Goal: Task Accomplishment & Management: Manage account settings

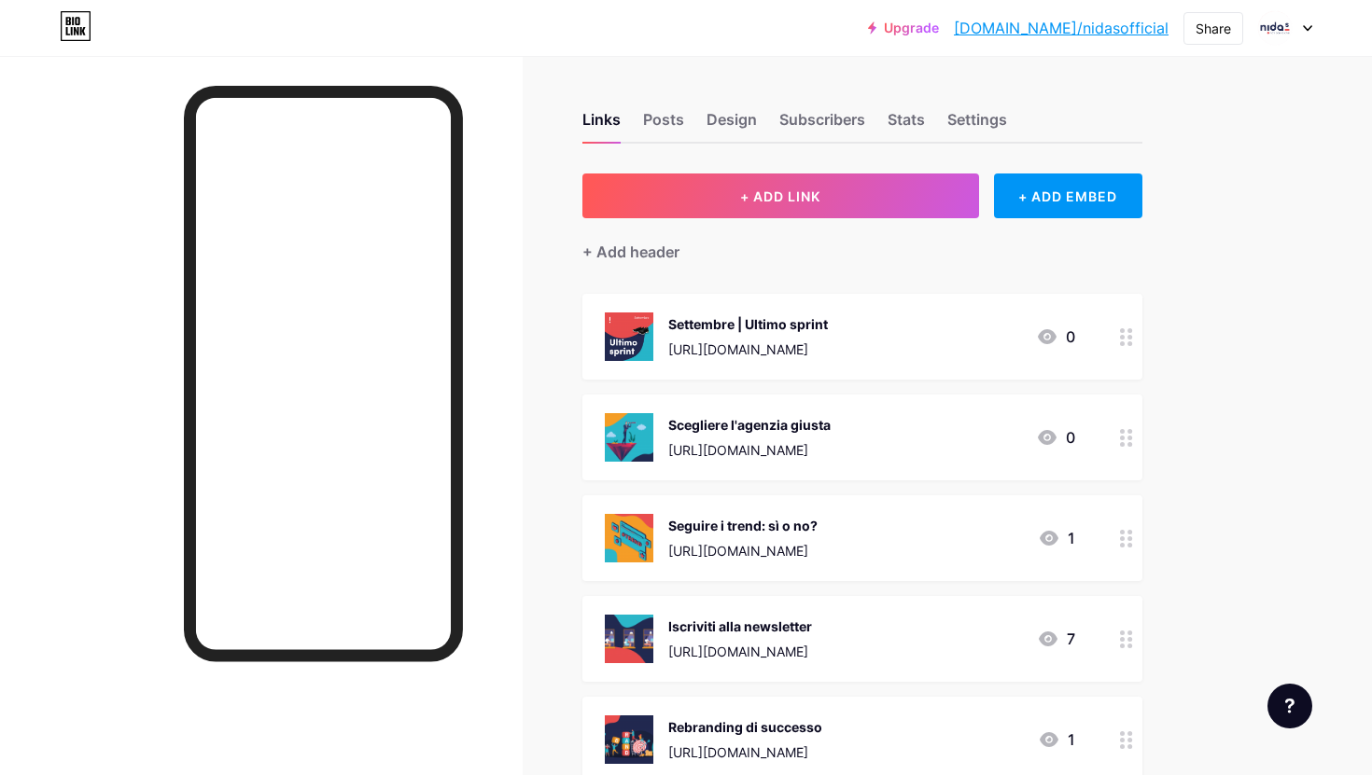
click at [1300, 30] on div at bounding box center [1285, 28] width 54 height 34
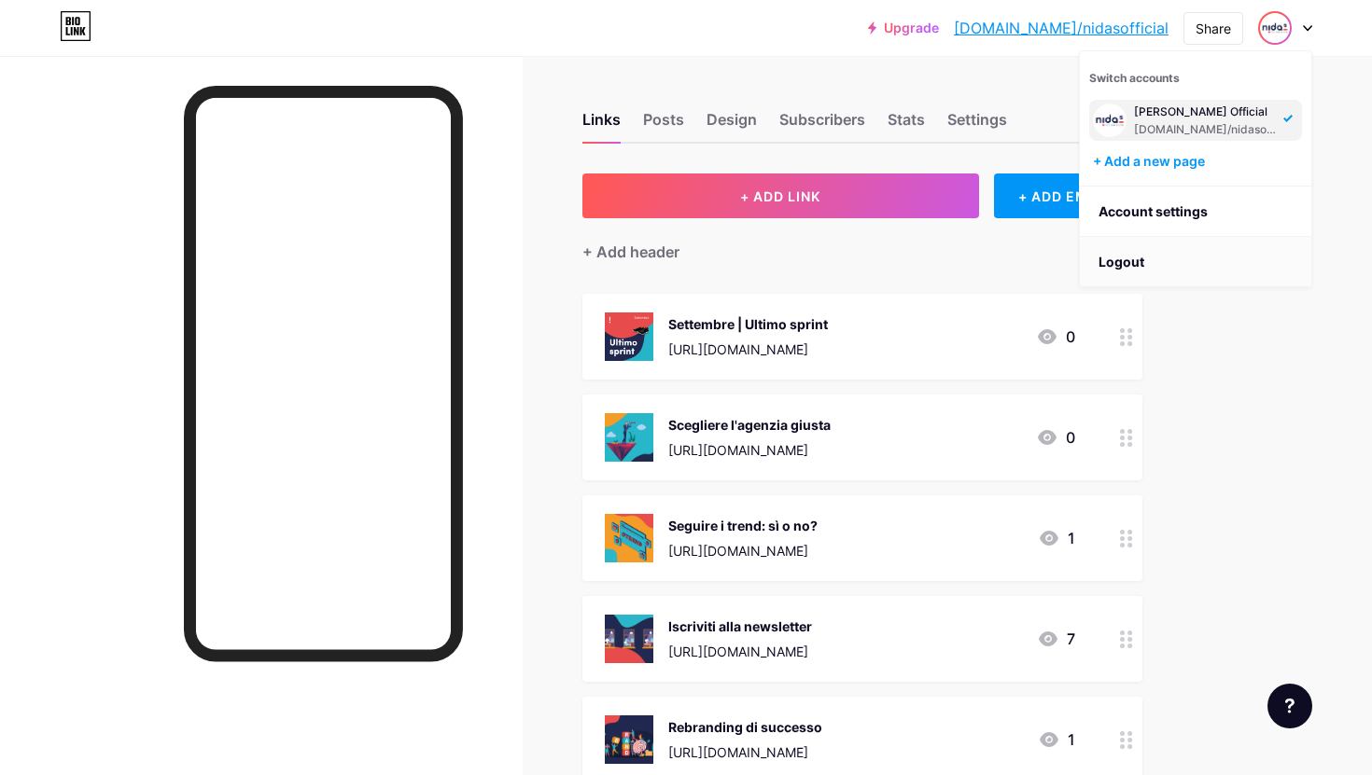
click at [1165, 254] on li "Logout" at bounding box center [1195, 262] width 231 height 50
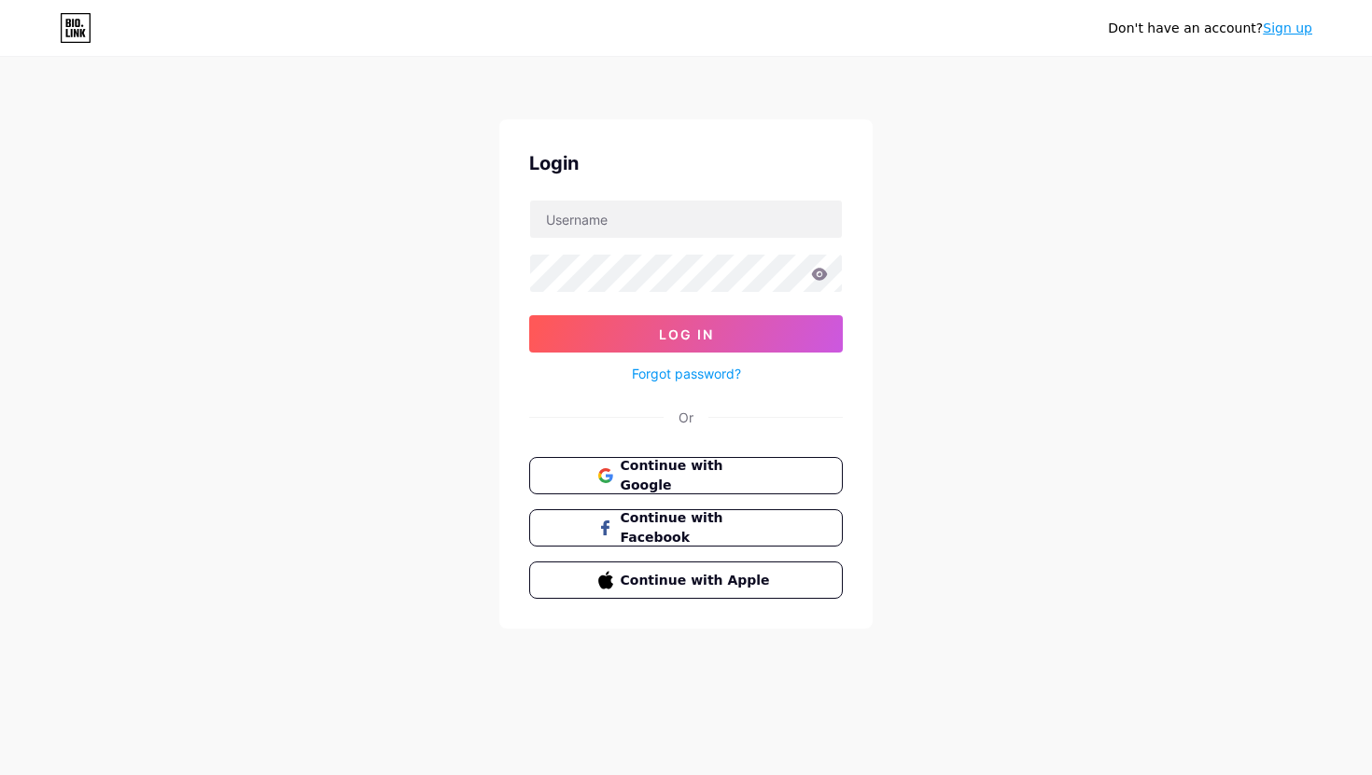
click at [706, 197] on div "Login Log In Forgot password? Or Continue with Google Continue with Facebook Co…" at bounding box center [685, 374] width 373 height 510
click at [702, 211] on input "text" at bounding box center [686, 219] width 312 height 37
type input "soluzioniedili"
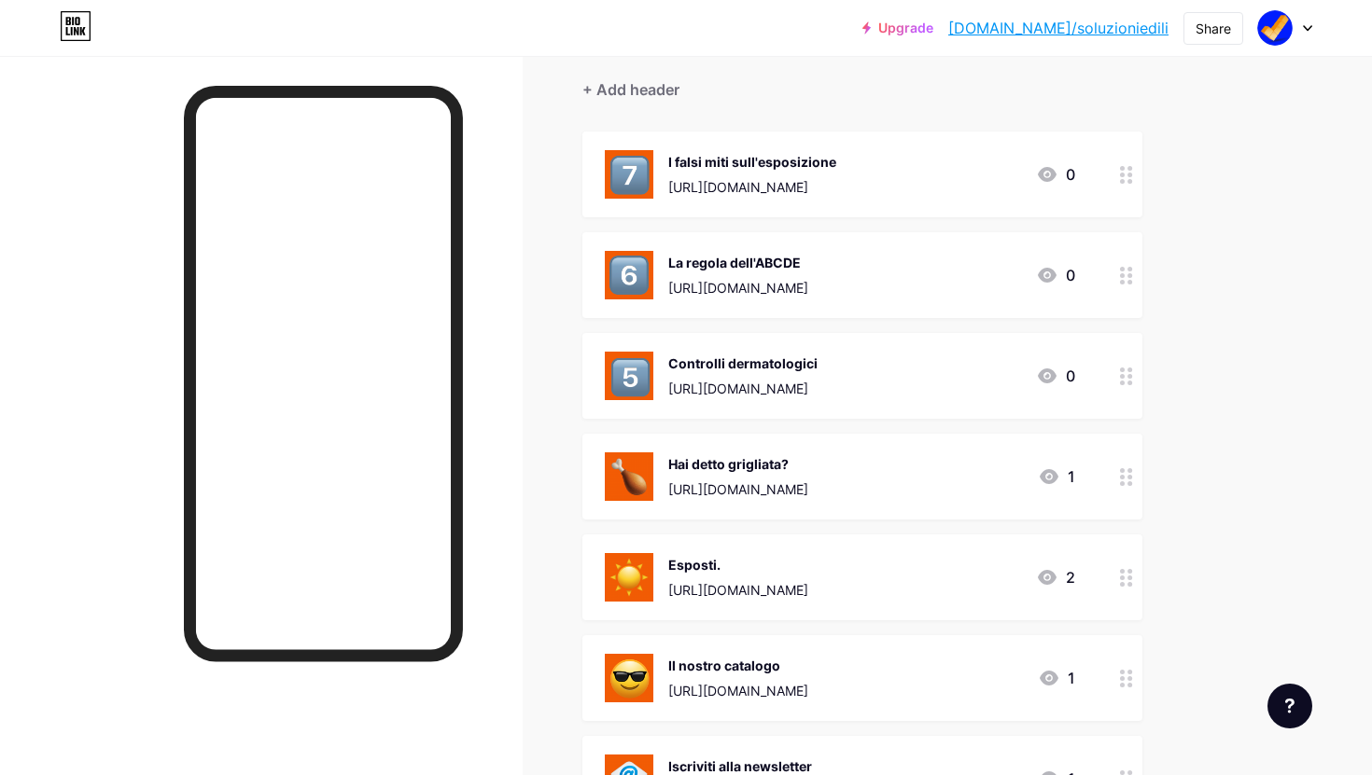
scroll to position [165, 0]
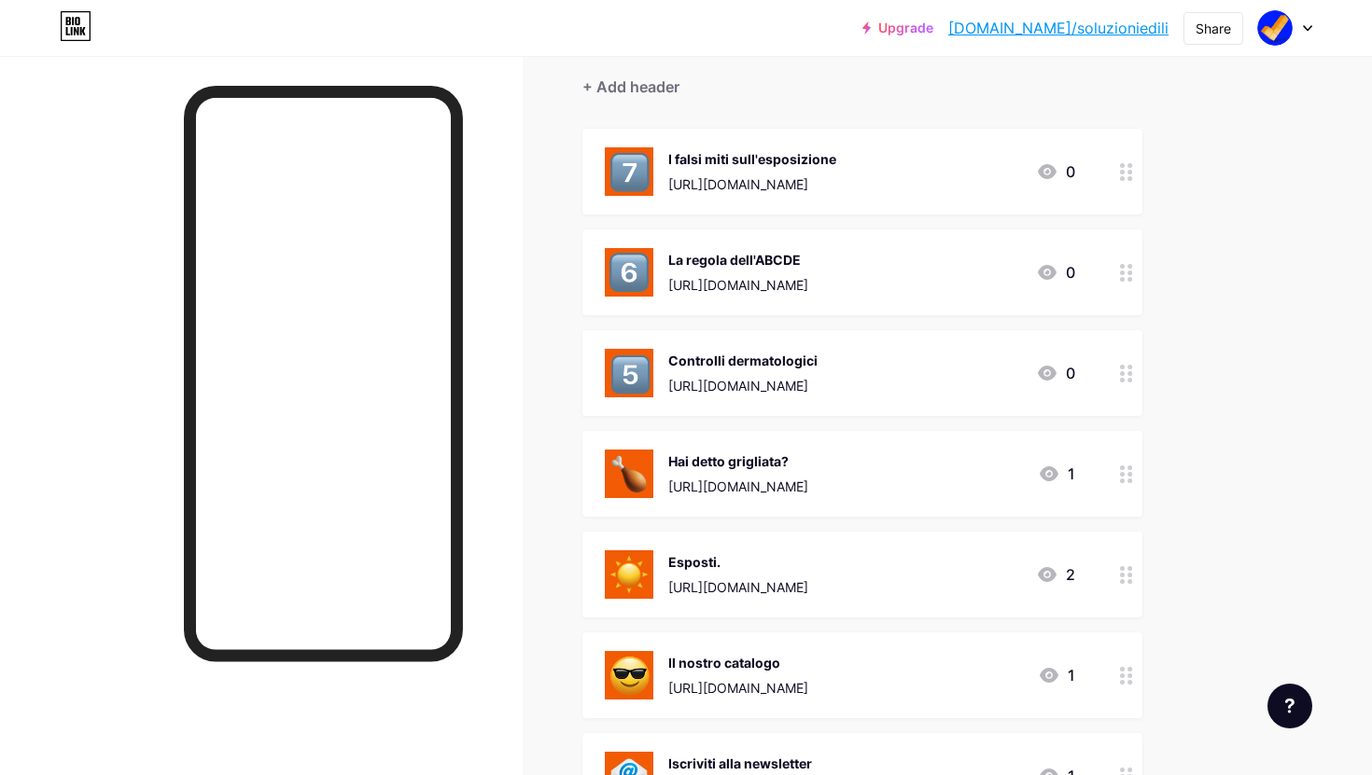
click at [798, 268] on div "La regola dell'ABCDE" at bounding box center [738, 260] width 140 height 20
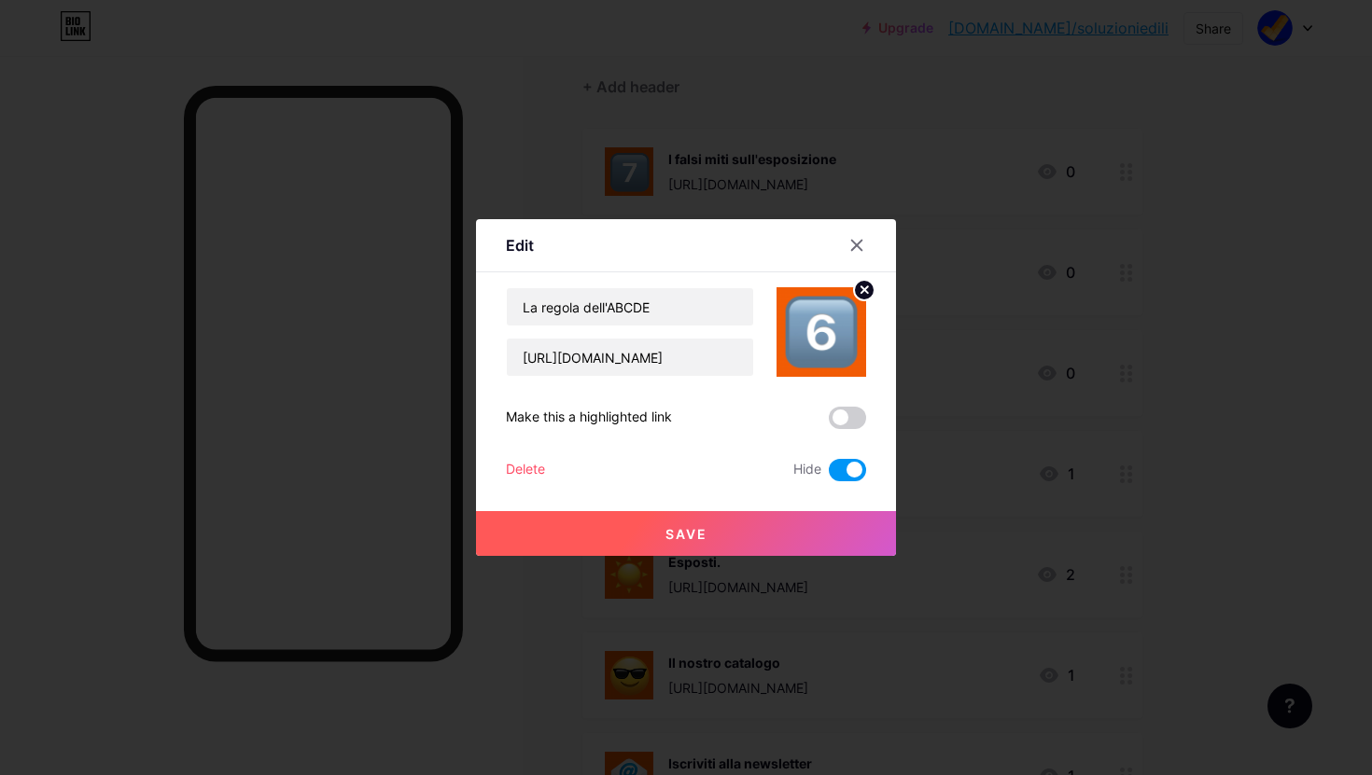
click at [848, 479] on span at bounding box center [847, 470] width 37 height 22
click at [829, 475] on input "checkbox" at bounding box center [829, 475] width 0 height 0
click at [851, 423] on span at bounding box center [847, 418] width 37 height 22
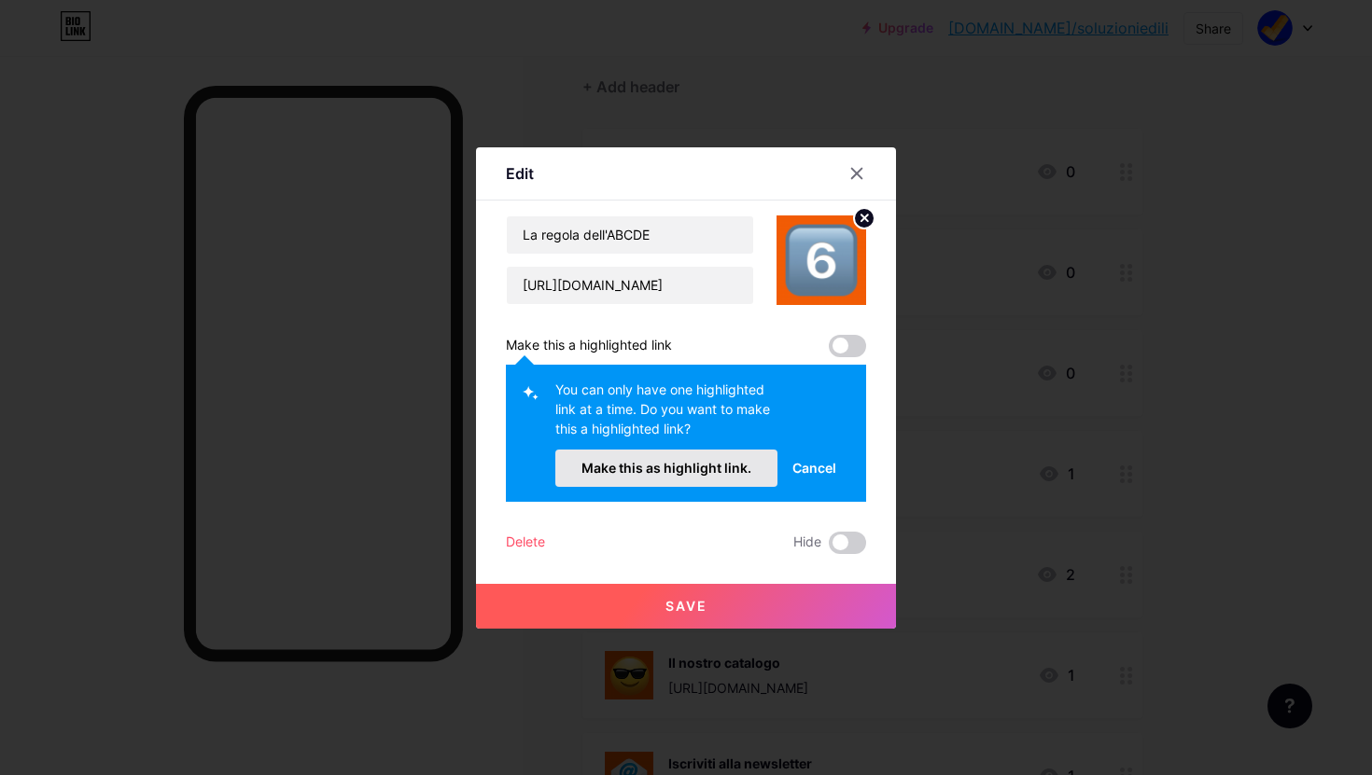
click at [717, 463] on span "Make this as highlight link." at bounding box center [666, 468] width 170 height 16
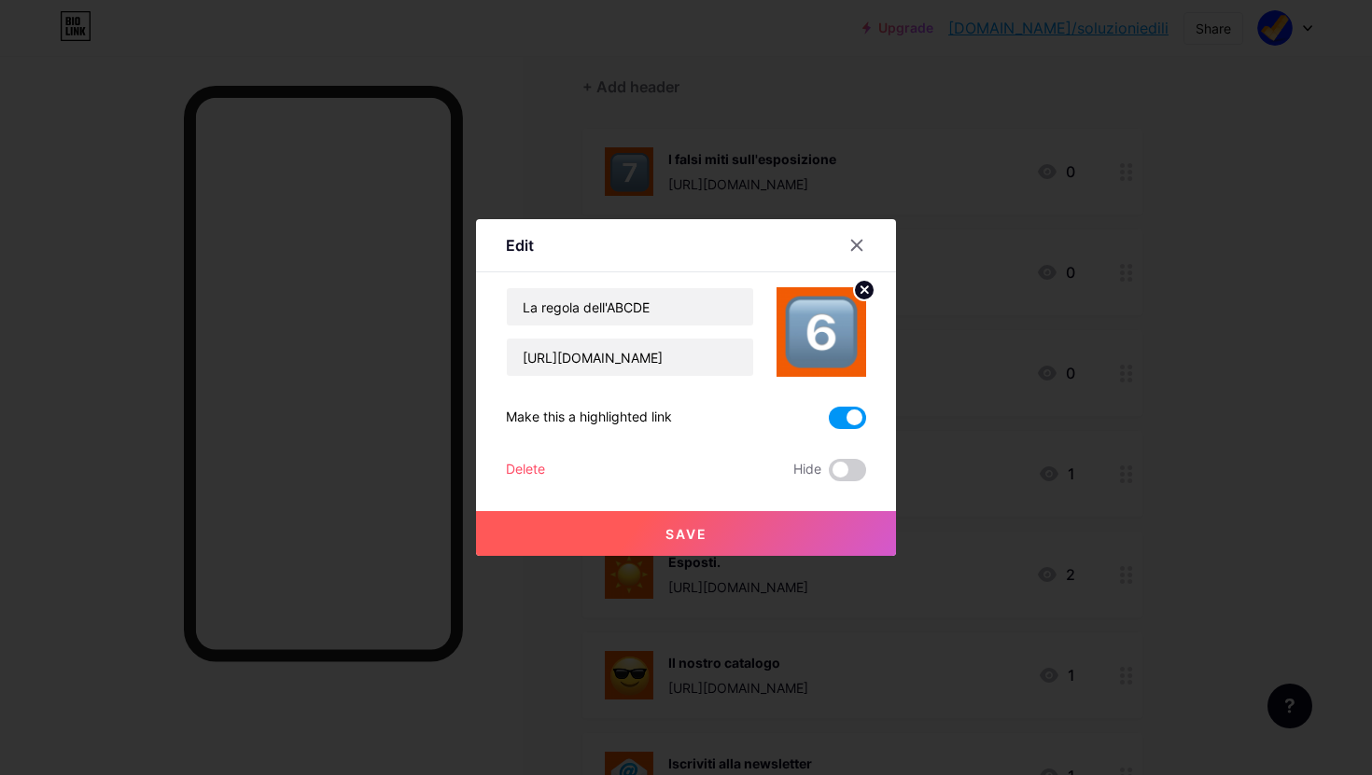
click at [665, 532] on span "Save" at bounding box center [686, 534] width 42 height 16
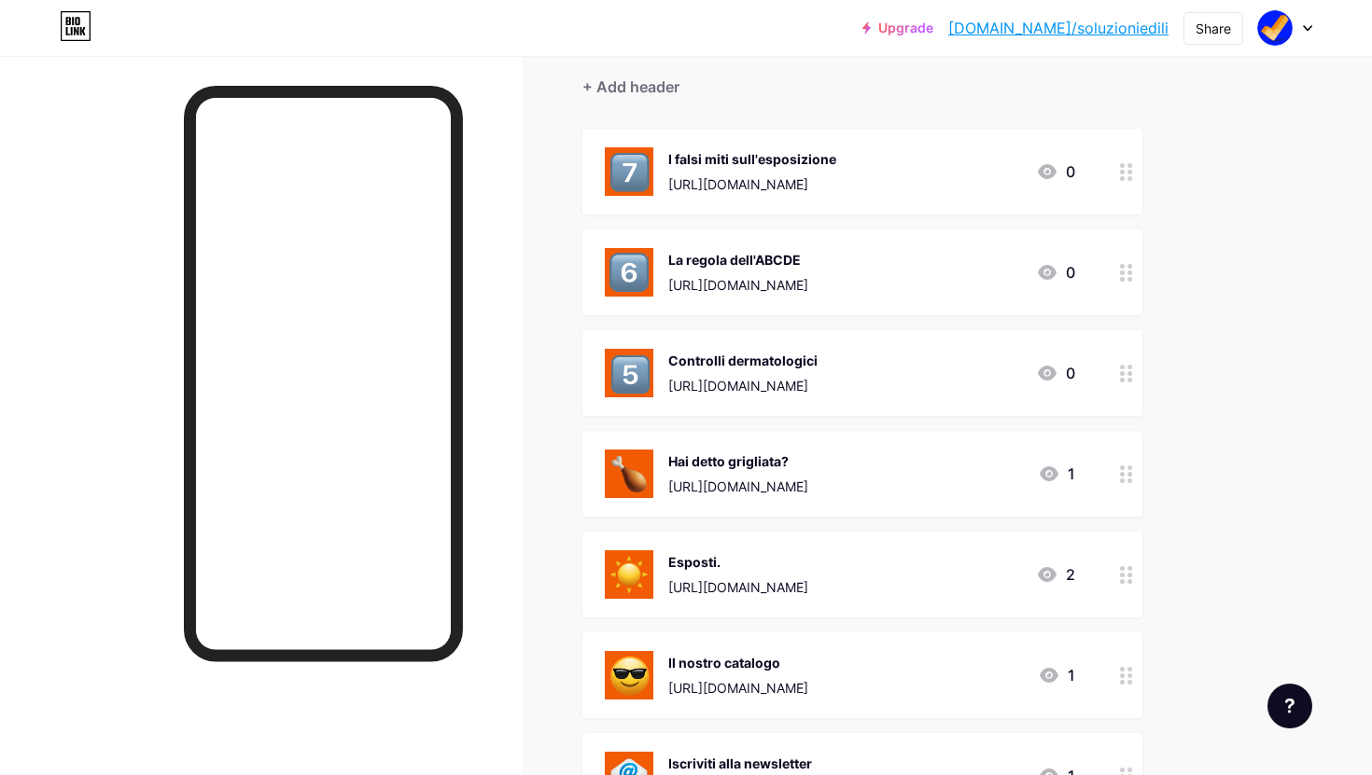
click at [808, 478] on div "[URL][DOMAIN_NAME]" at bounding box center [738, 487] width 140 height 20
click at [844, 472] on span at bounding box center [847, 470] width 37 height 22
click at [829, 475] on input "checkbox" at bounding box center [829, 475] width 0 height 0
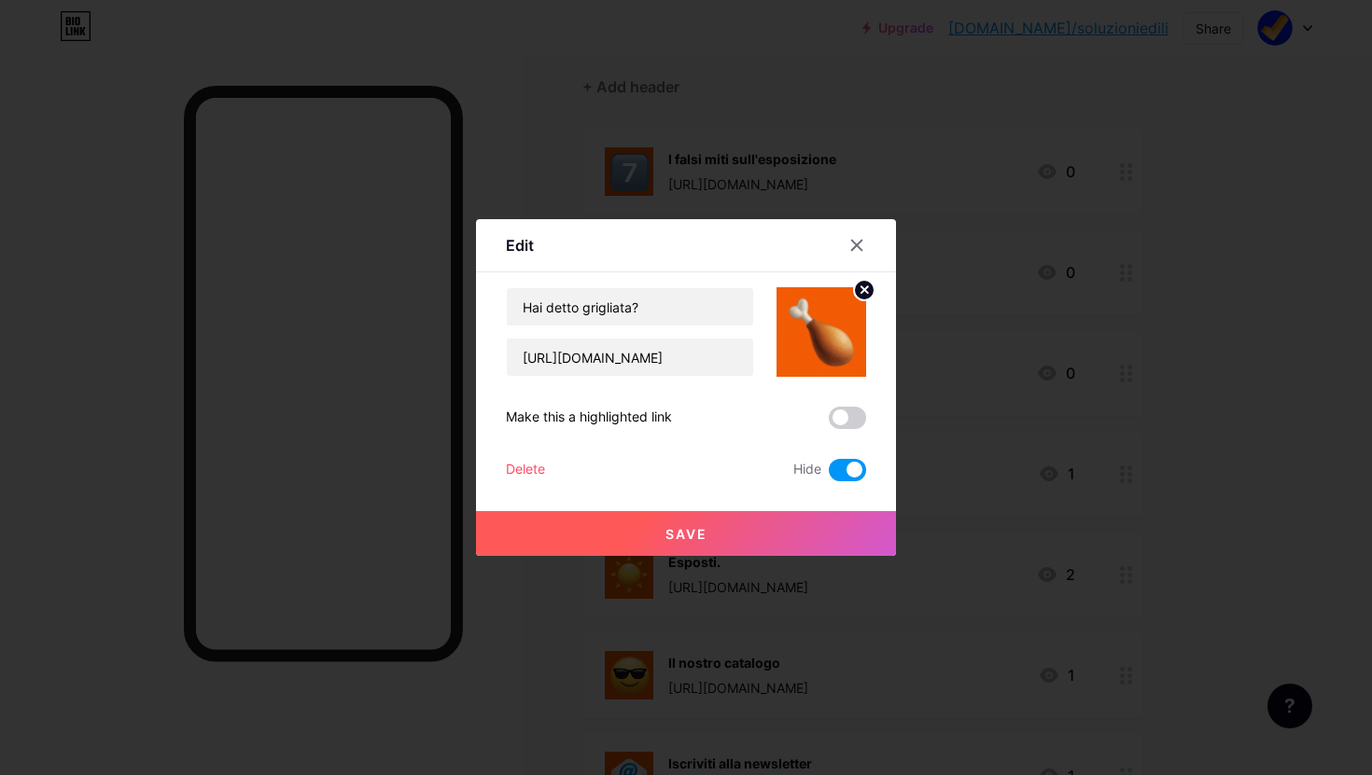
click at [731, 526] on button "Save" at bounding box center [686, 533] width 420 height 45
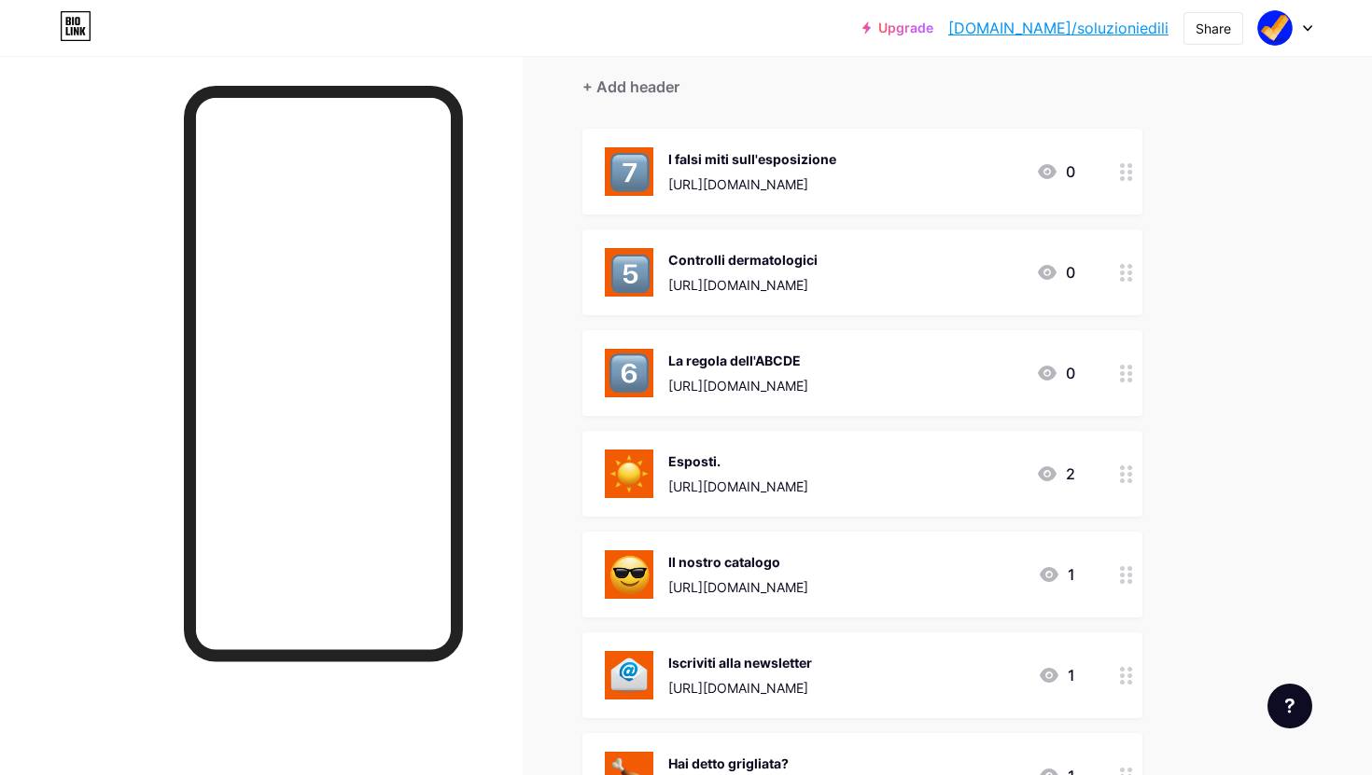
scroll to position [163, 0]
